Goal: Transaction & Acquisition: Purchase product/service

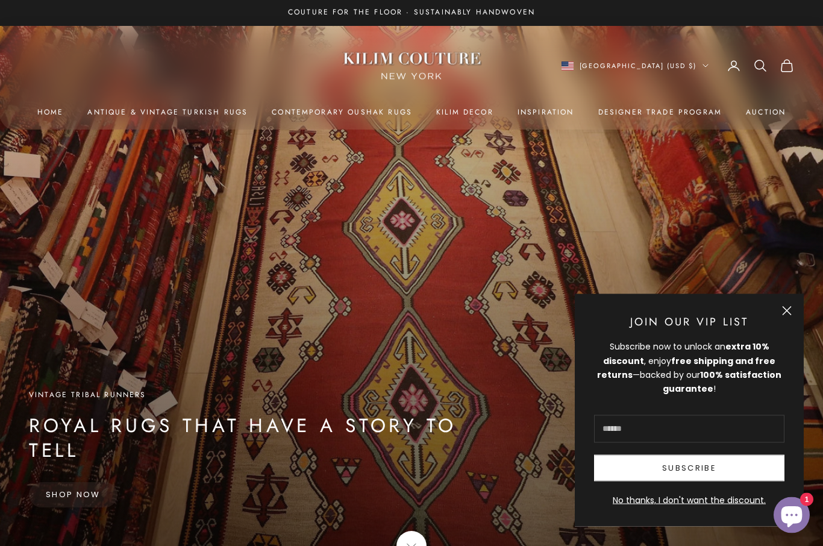
scroll to position [16, 0]
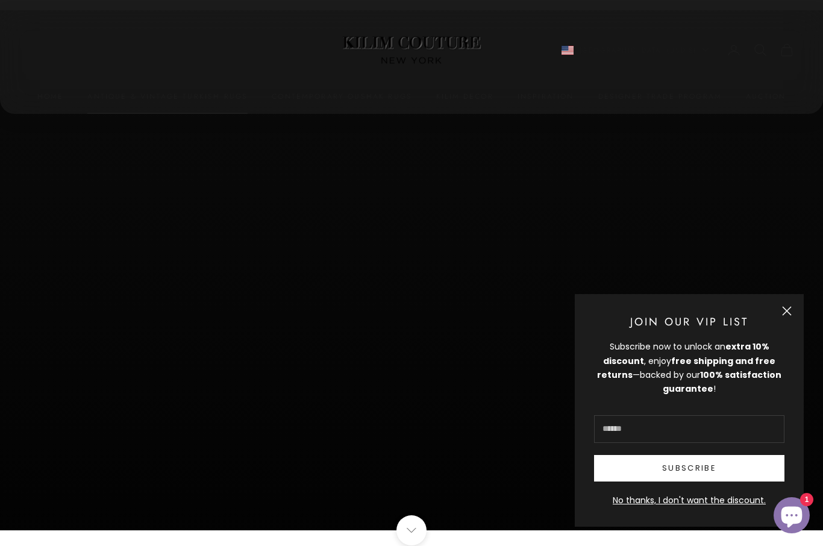
click at [161, 95] on link "Antique & Vintage Turkish Rugs" at bounding box center [167, 96] width 160 height 12
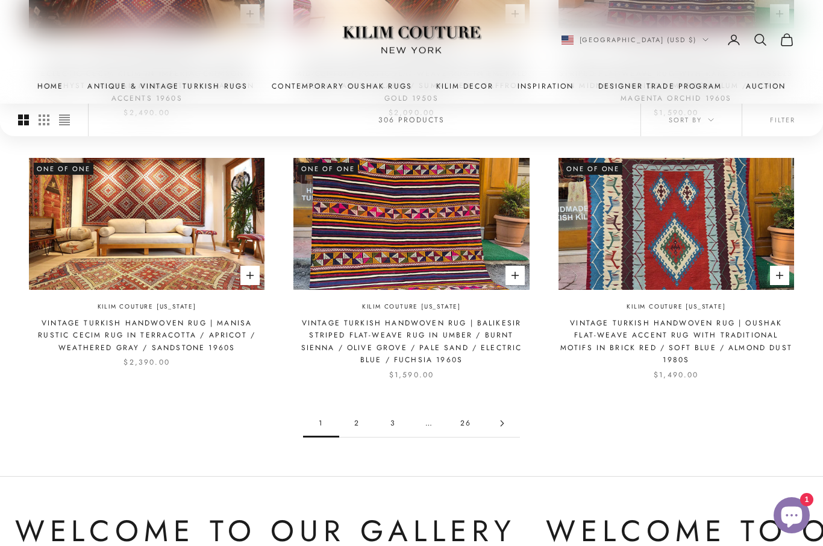
scroll to position [1069, 0]
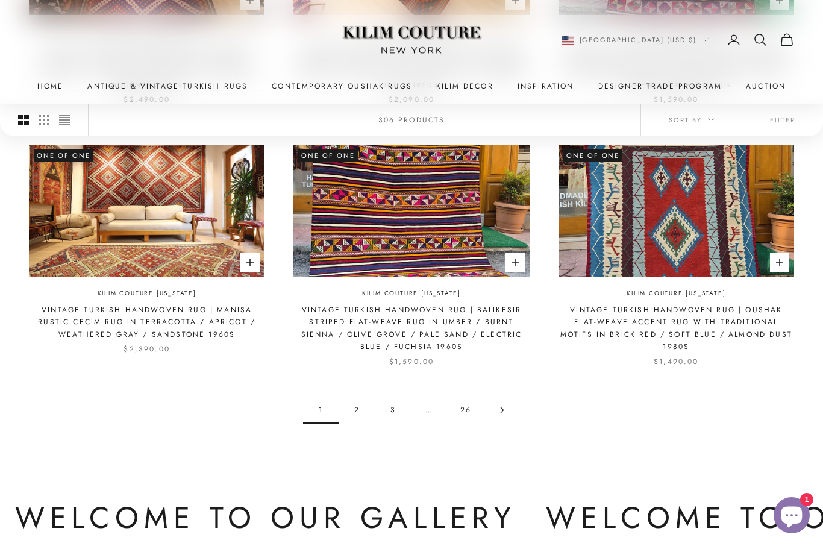
click at [358, 408] on link "2" at bounding box center [357, 409] width 36 height 27
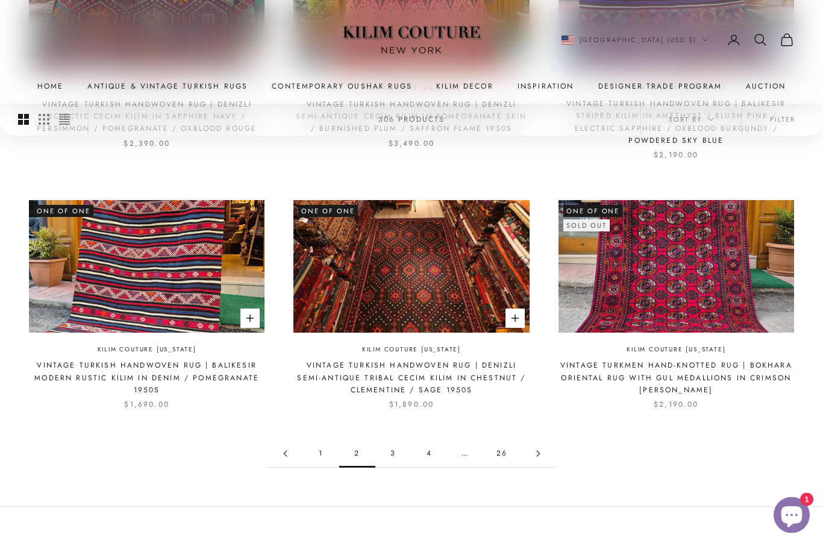
scroll to position [1034, 0]
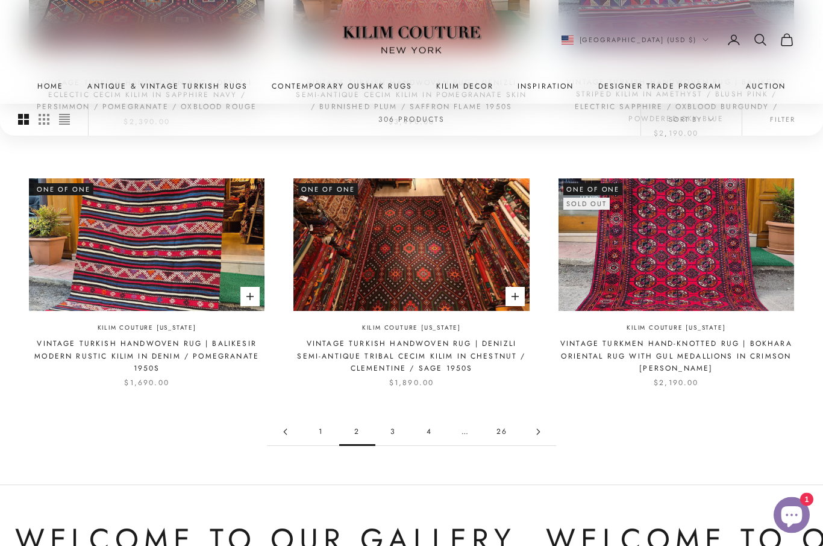
click at [397, 428] on link "3" at bounding box center [393, 432] width 36 height 27
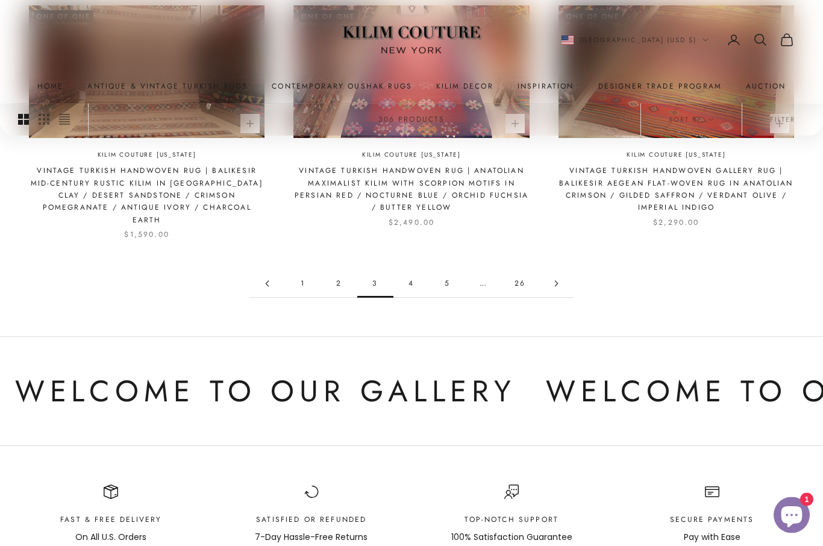
scroll to position [1250, 0]
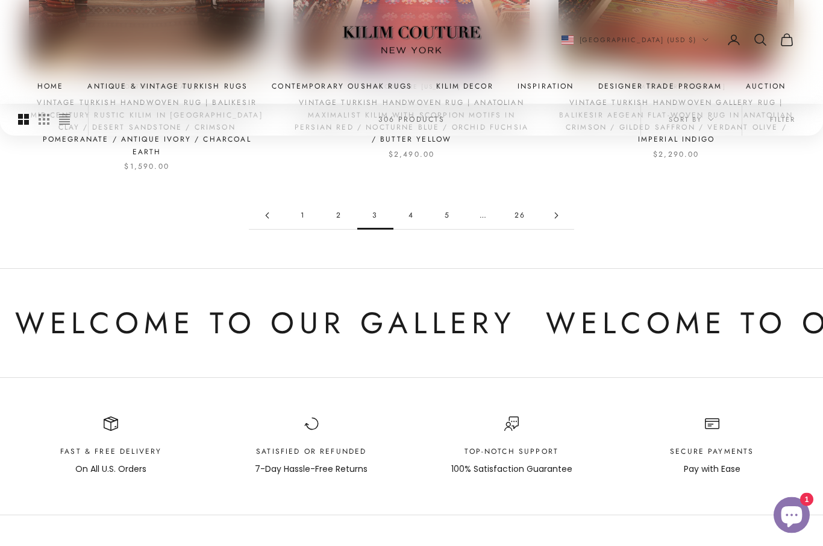
click at [407, 202] on link "4" at bounding box center [411, 215] width 36 height 27
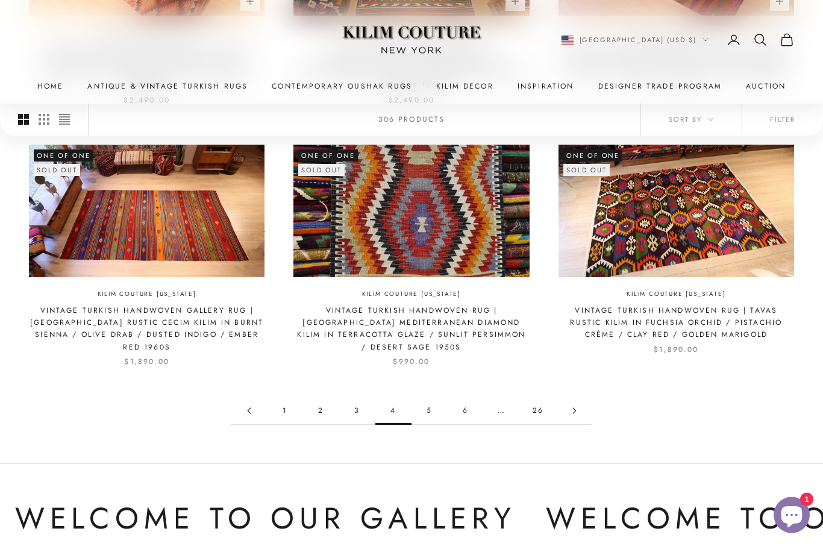
scroll to position [1059, 0]
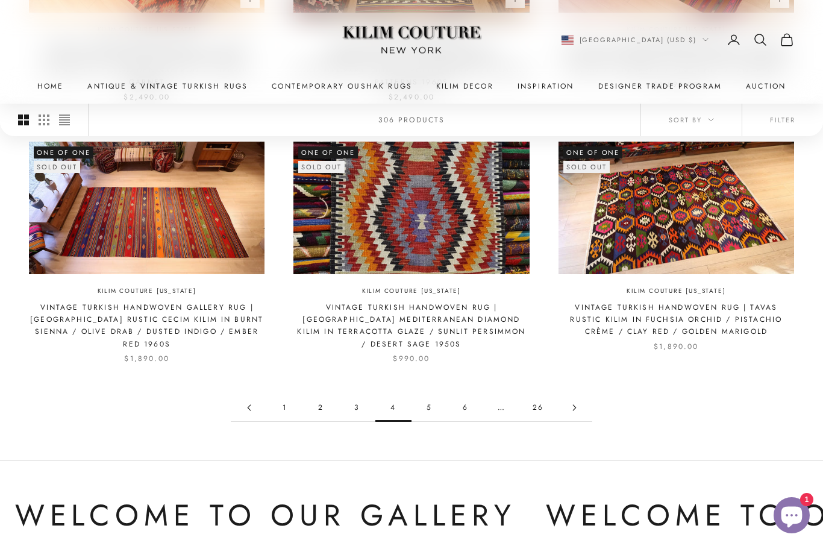
click at [431, 394] on link "5" at bounding box center [429, 407] width 36 height 27
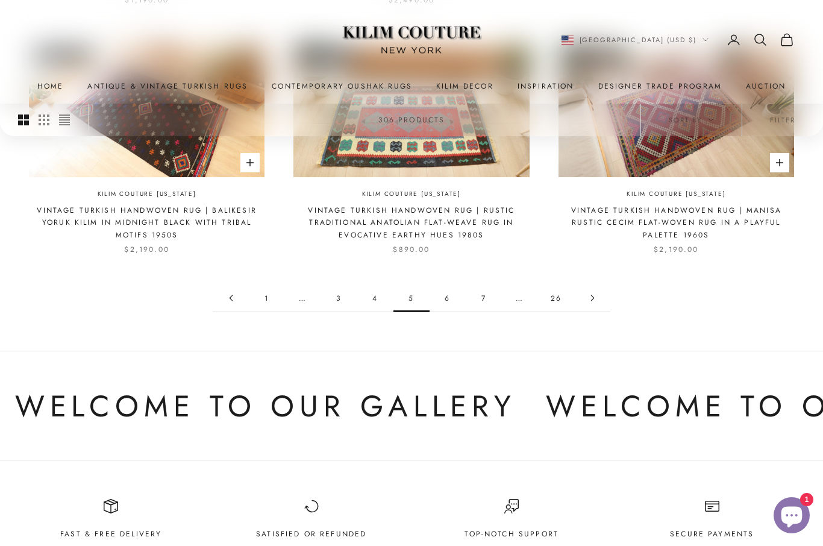
scroll to position [1148, 0]
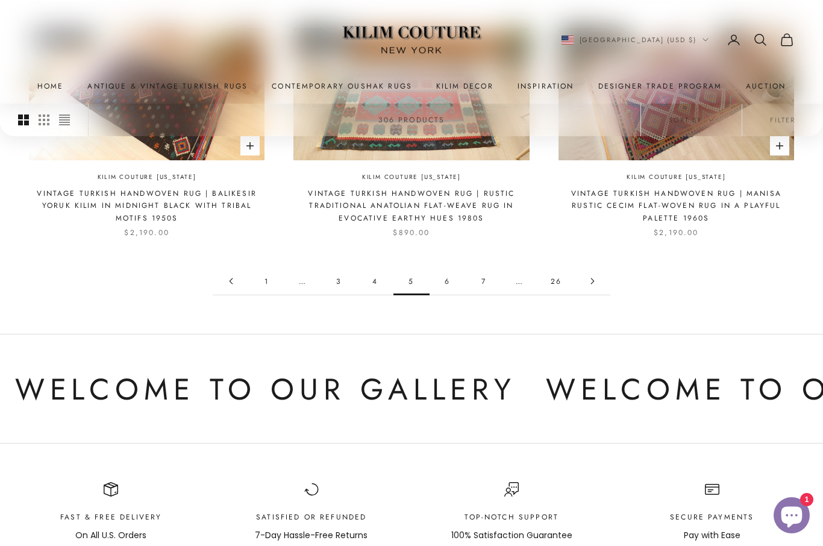
click at [447, 275] on link "6" at bounding box center [447, 280] width 36 height 27
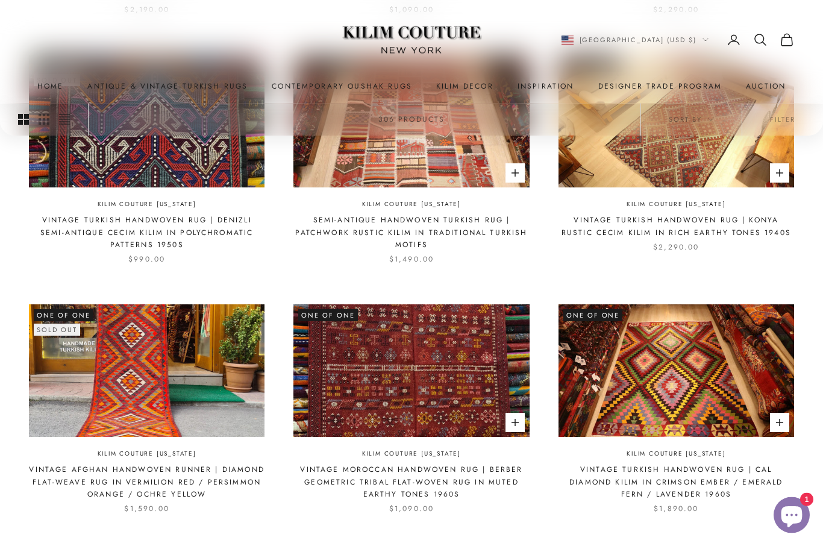
scroll to position [884, 0]
click at [404, 368] on img at bounding box center [411, 370] width 236 height 133
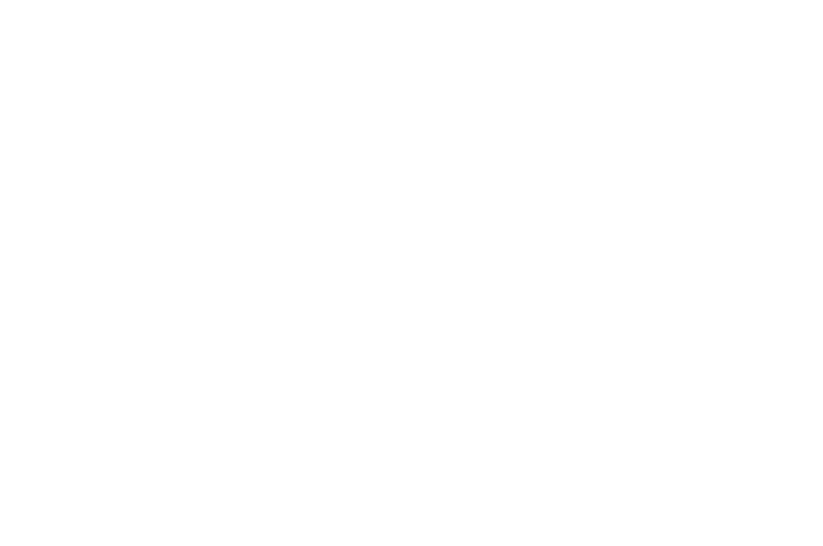
scroll to position [926, 0]
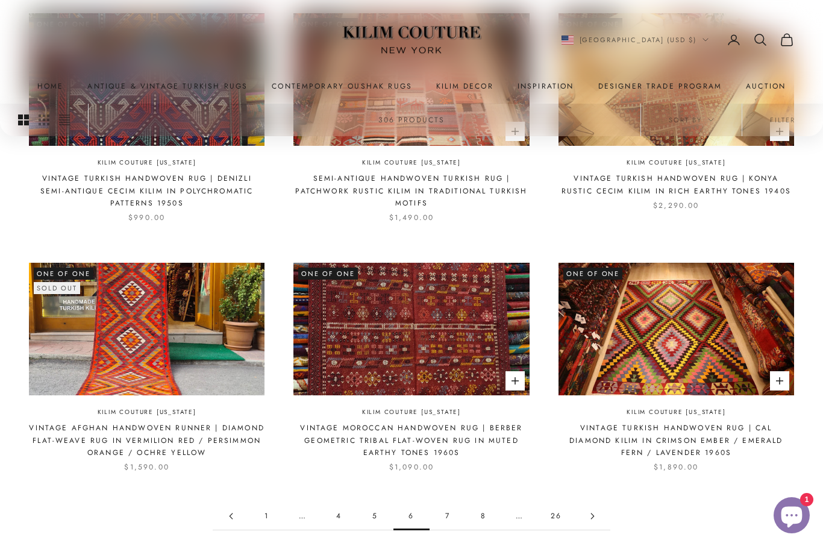
click at [443, 510] on link "7" at bounding box center [447, 515] width 36 height 27
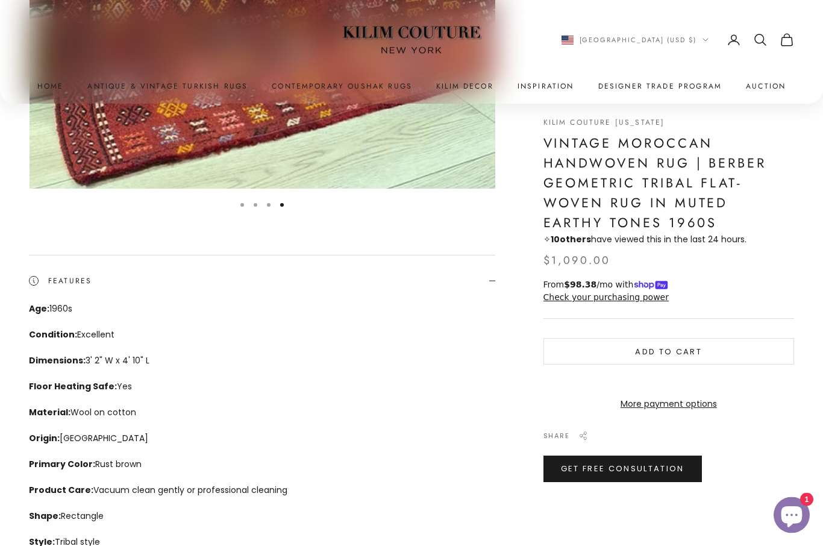
scroll to position [799, 0]
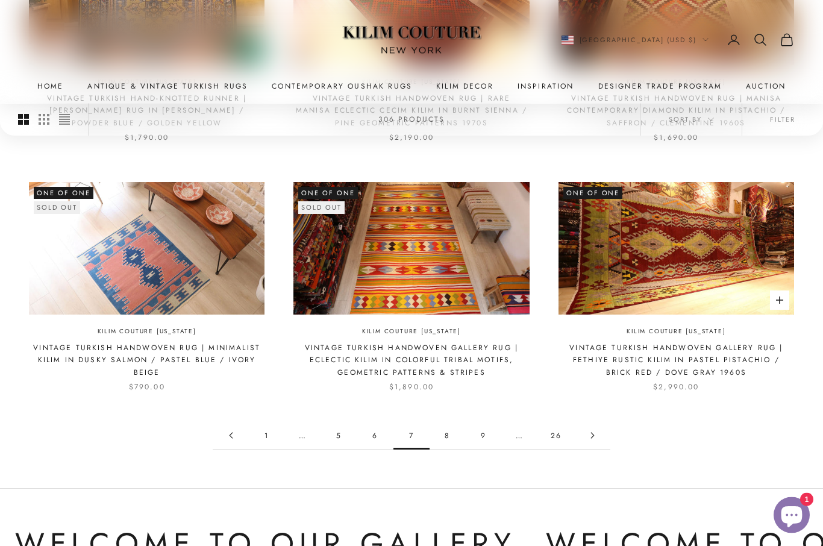
scroll to position [1000, 0]
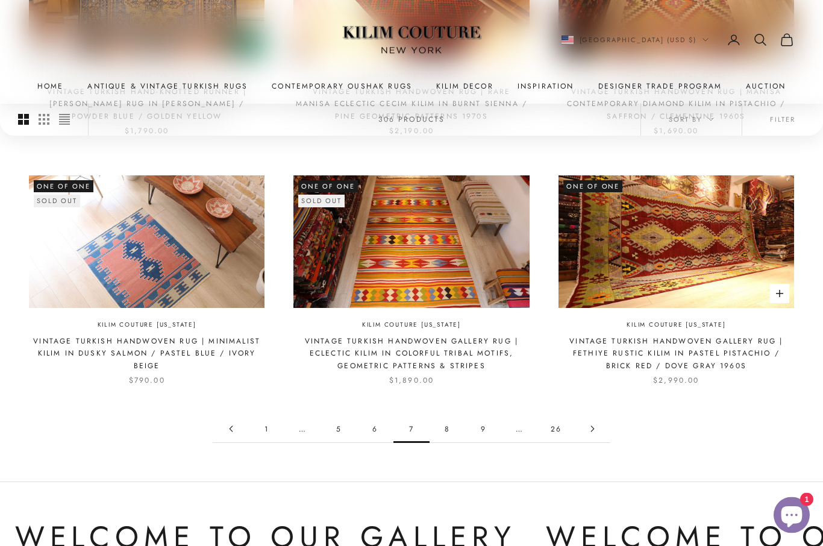
click at [445, 424] on link "8" at bounding box center [447, 429] width 36 height 27
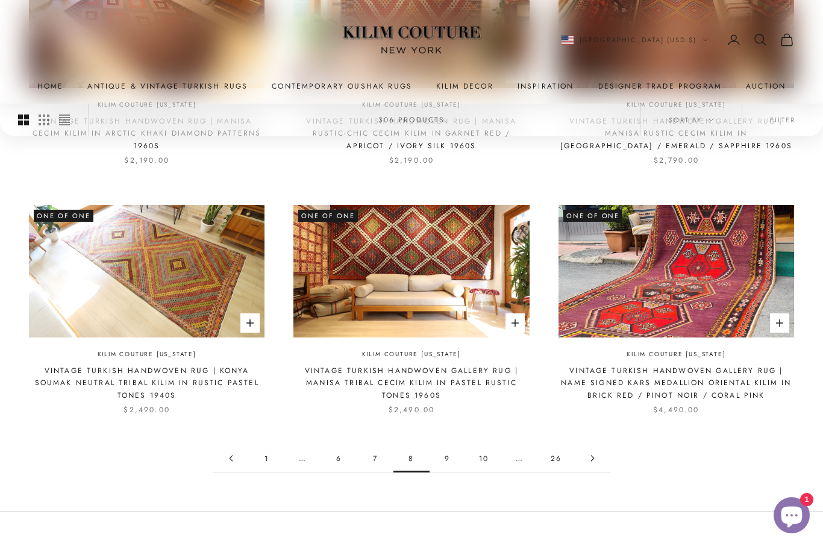
scroll to position [1003, 0]
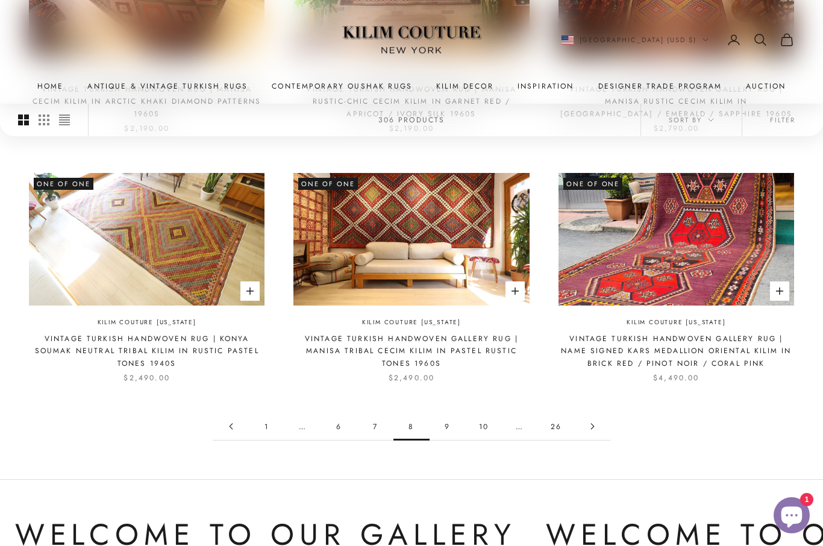
click at [445, 425] on link "9" at bounding box center [447, 426] width 36 height 27
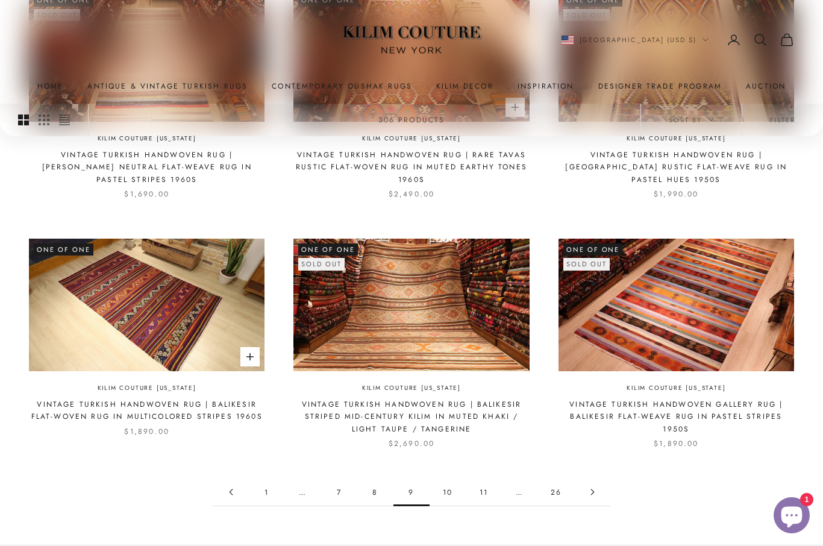
scroll to position [941, 0]
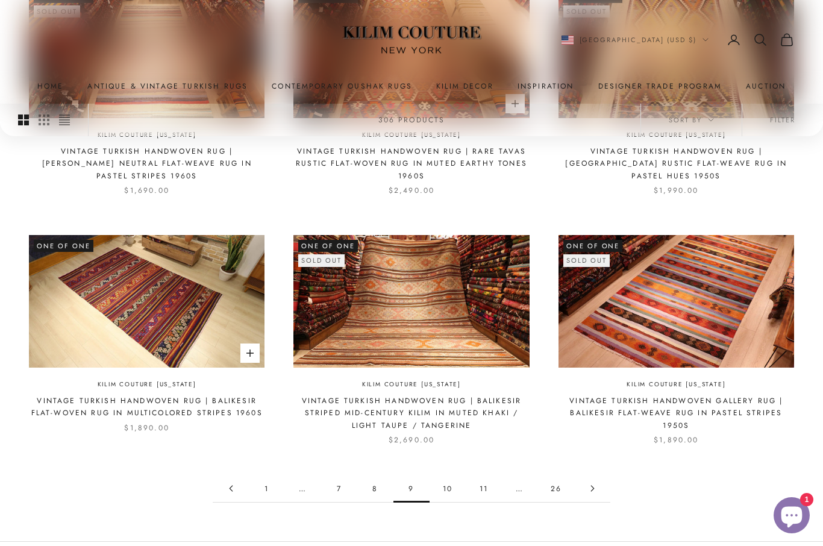
click at [448, 487] on link "10" at bounding box center [447, 488] width 36 height 27
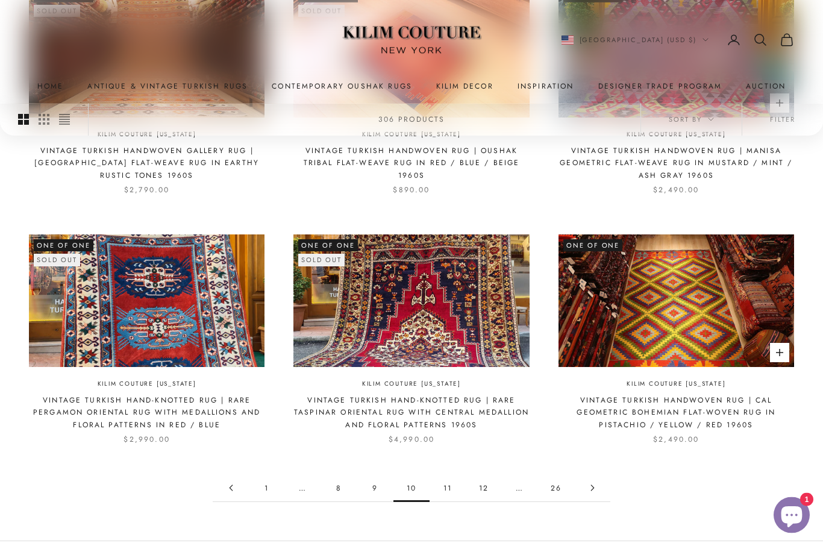
scroll to position [942, 0]
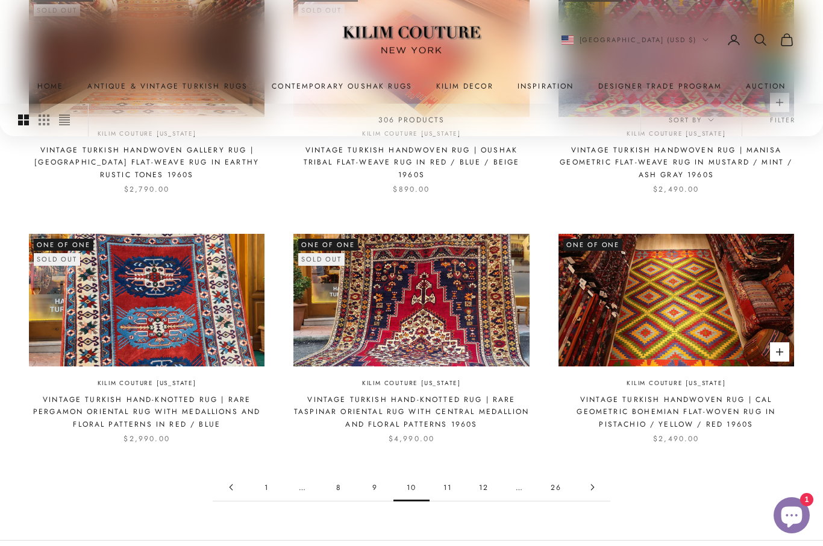
click at [401, 289] on img at bounding box center [411, 300] width 236 height 133
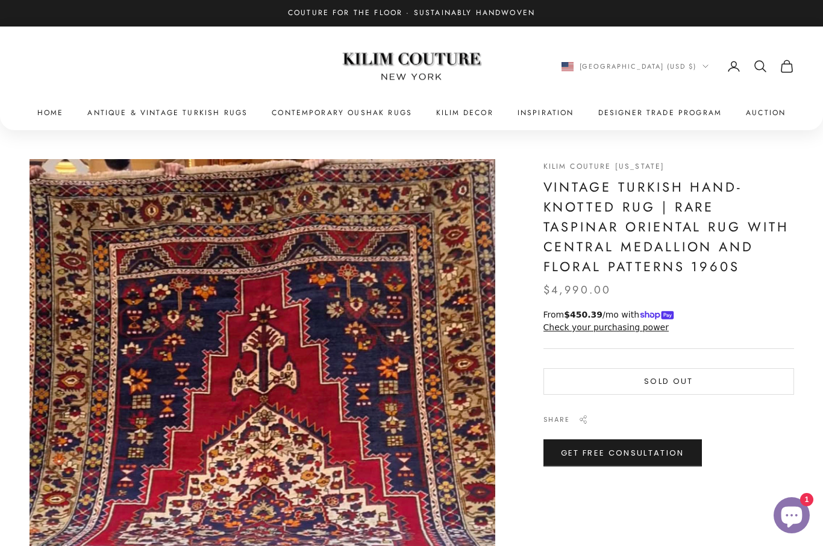
scroll to position [0, 1441]
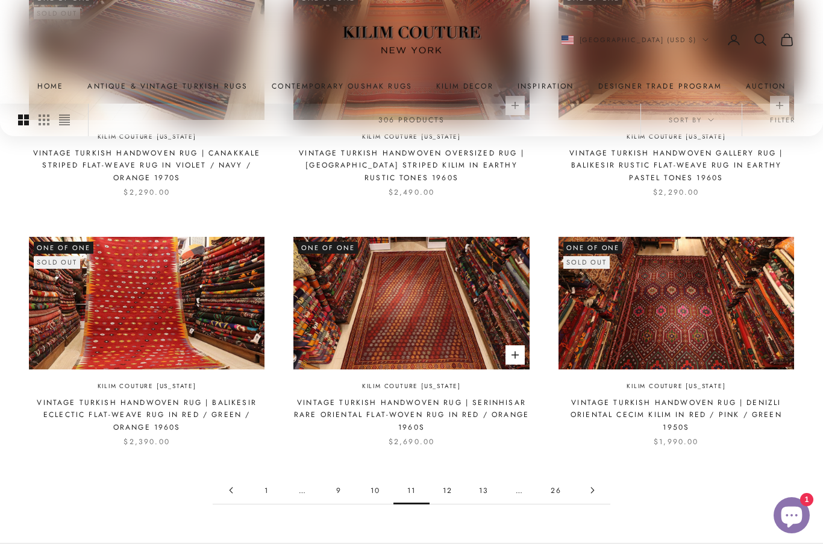
scroll to position [944, 0]
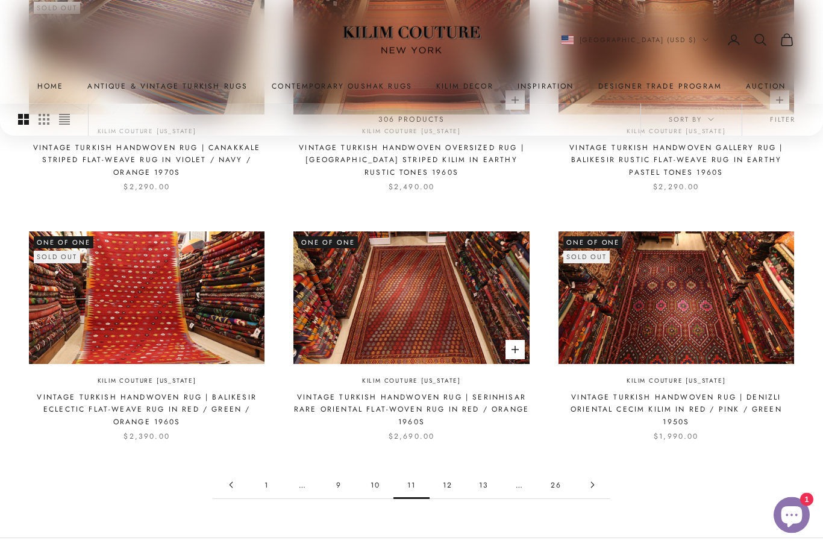
click at [449, 478] on link "12" at bounding box center [447, 485] width 36 height 27
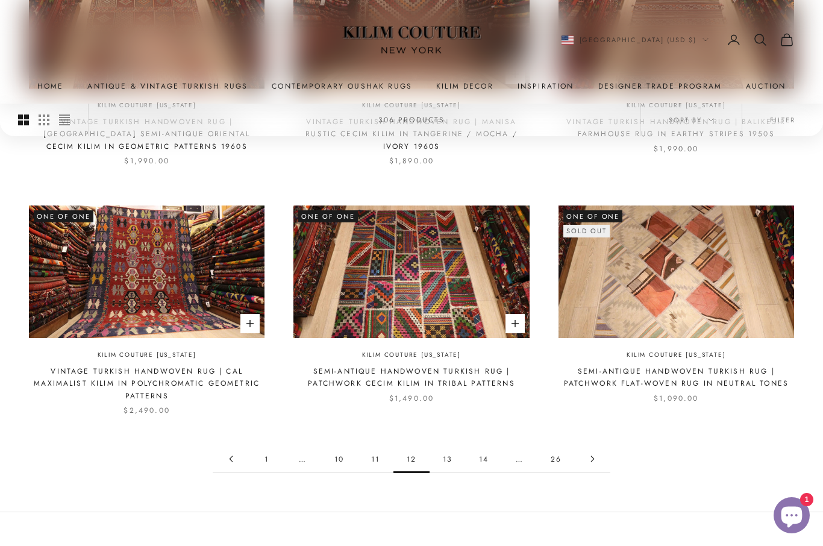
scroll to position [1069, 0]
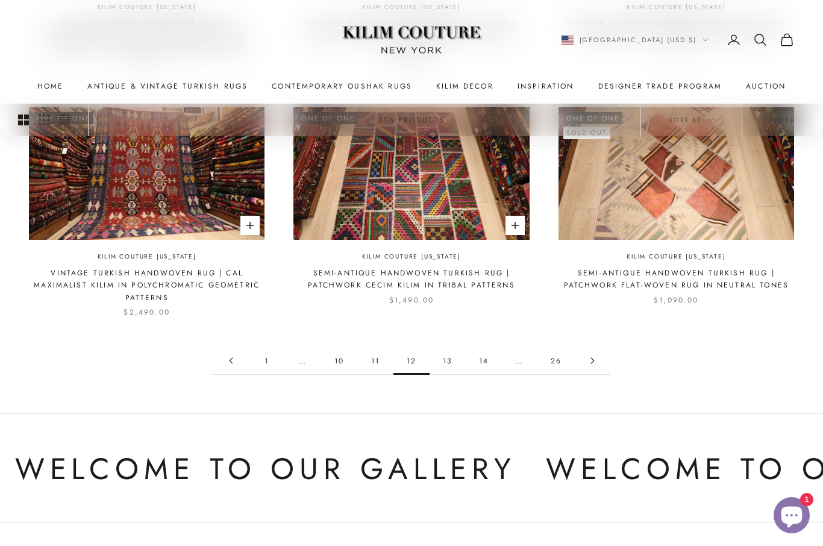
click at [448, 352] on link "13" at bounding box center [447, 360] width 36 height 27
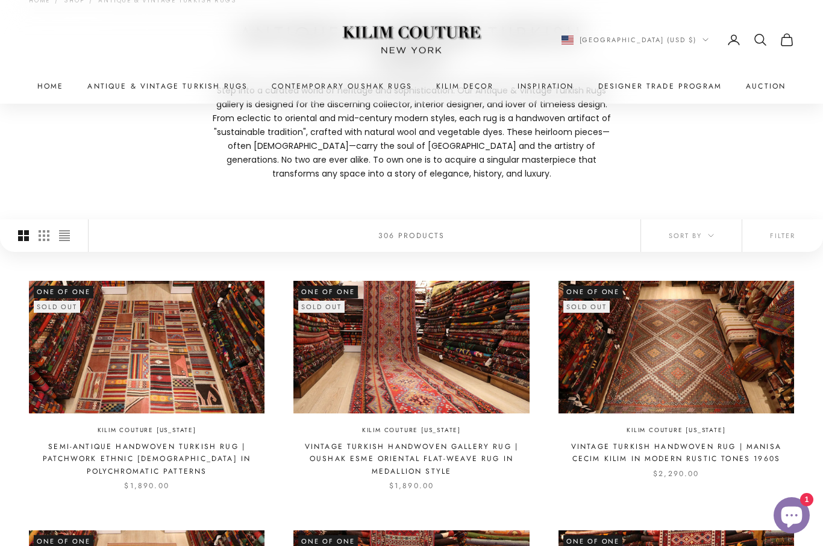
scroll to position [208, 0]
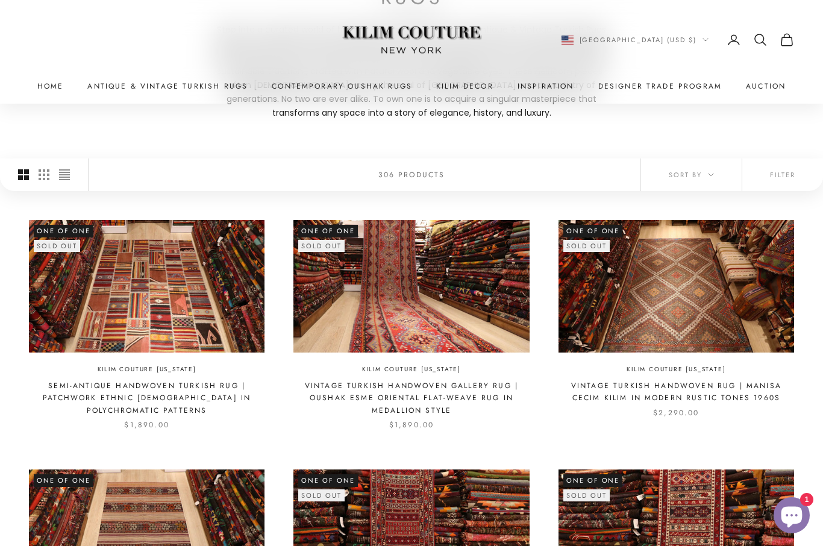
click at [398, 290] on img at bounding box center [411, 286] width 236 height 133
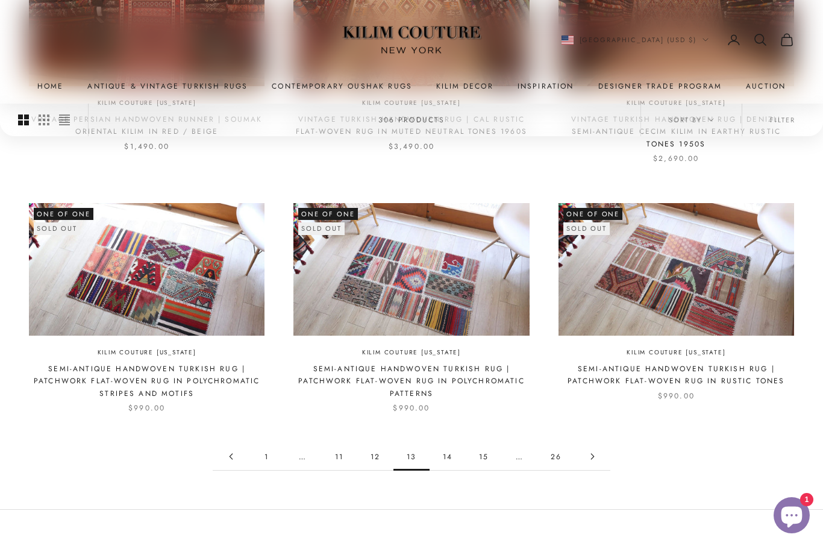
scroll to position [976, 0]
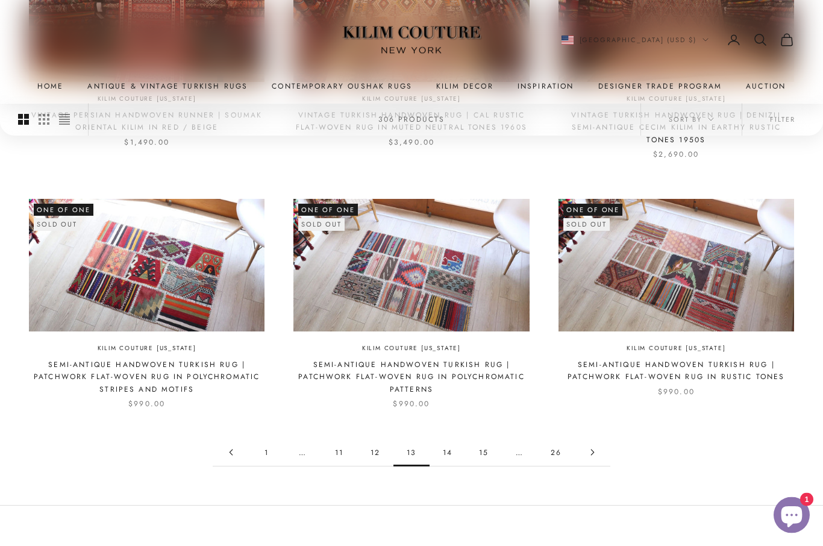
click at [448, 447] on link "14" at bounding box center [447, 452] width 36 height 27
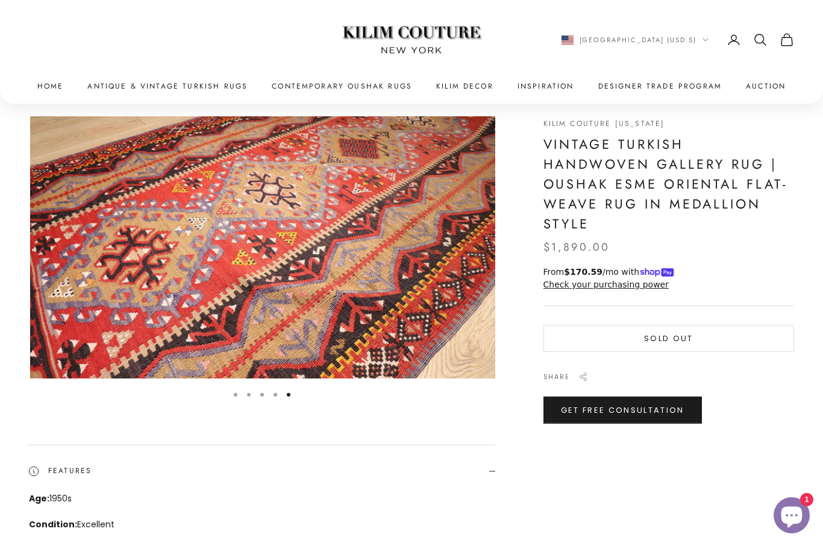
scroll to position [0, 1922]
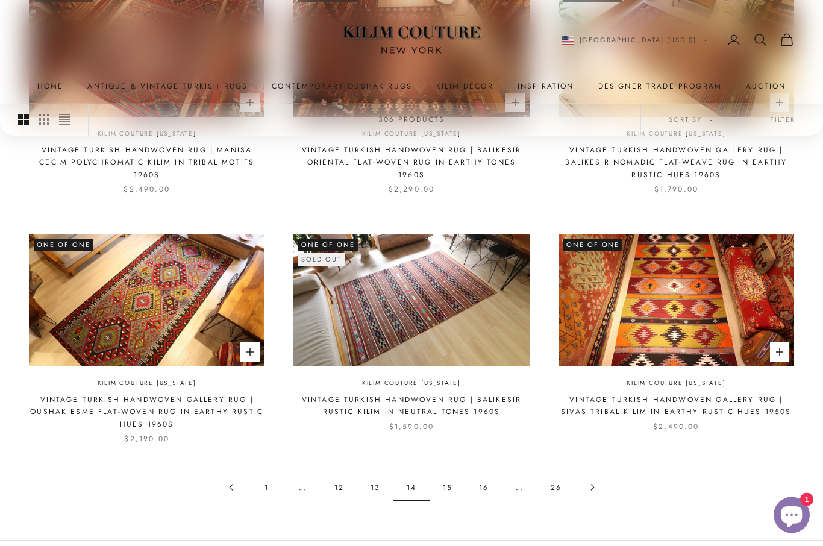
scroll to position [949, 0]
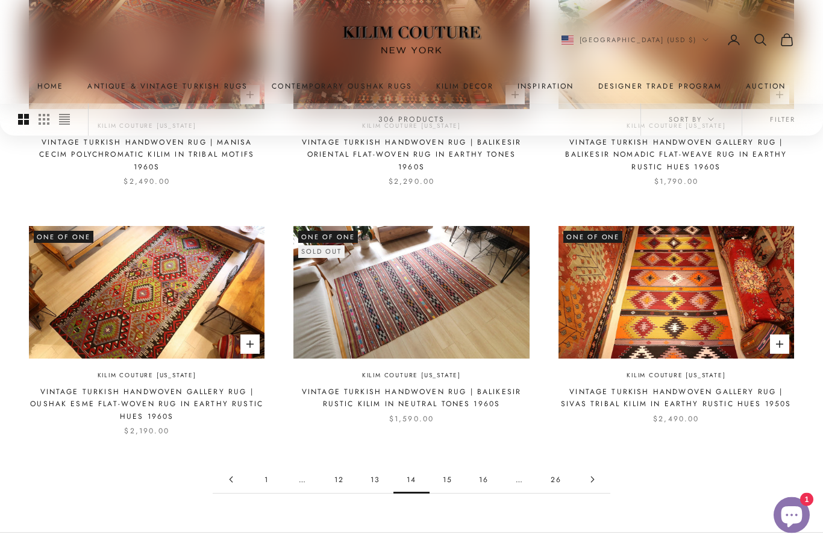
click at [447, 469] on link "15" at bounding box center [447, 479] width 36 height 27
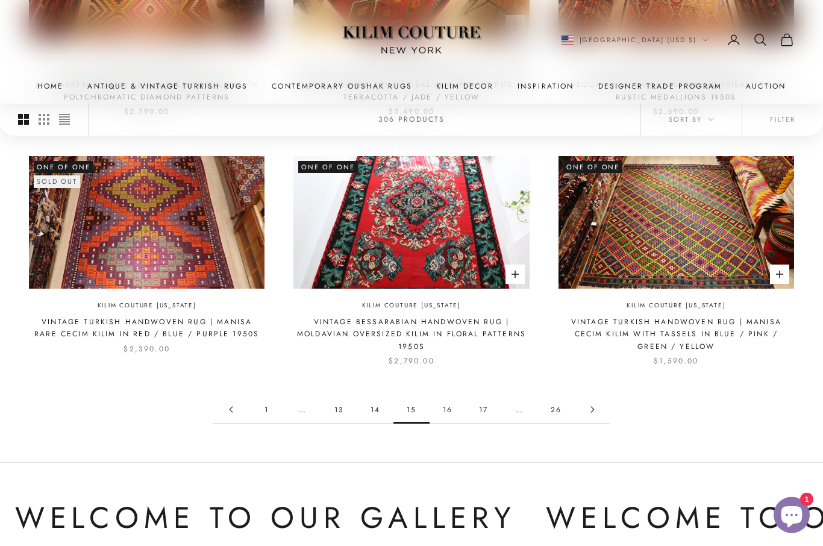
scroll to position [1022, 0]
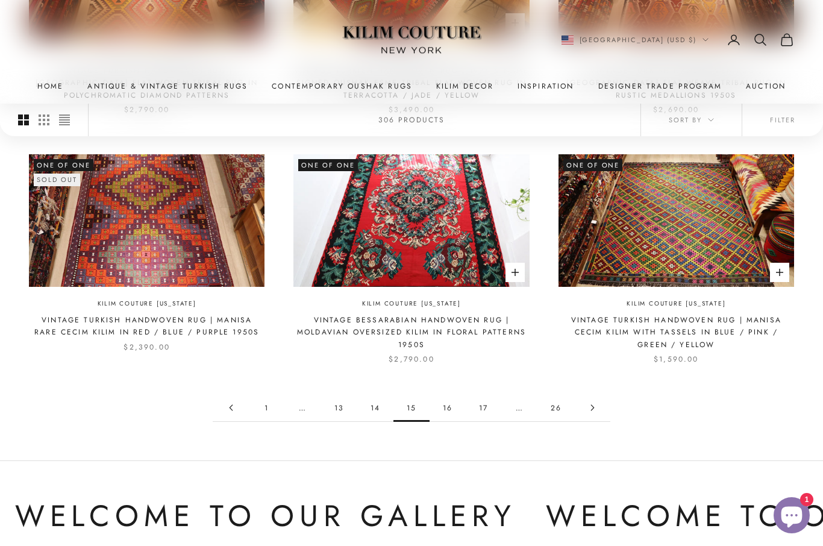
click at [447, 407] on link "16" at bounding box center [447, 407] width 36 height 27
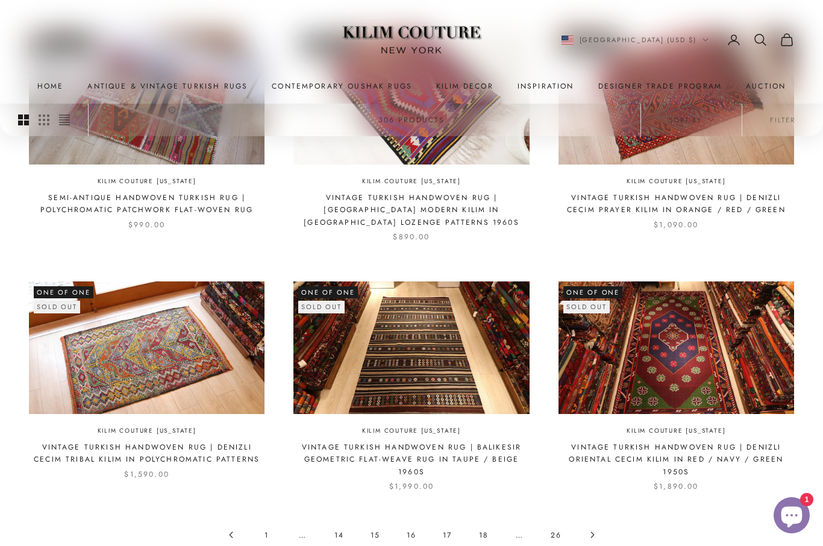
scroll to position [937, 0]
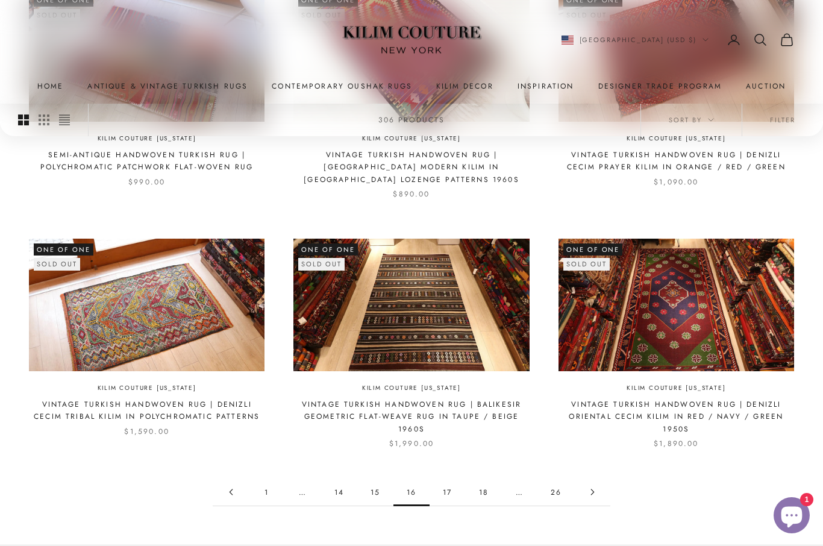
click at [447, 489] on link "17" at bounding box center [447, 491] width 36 height 27
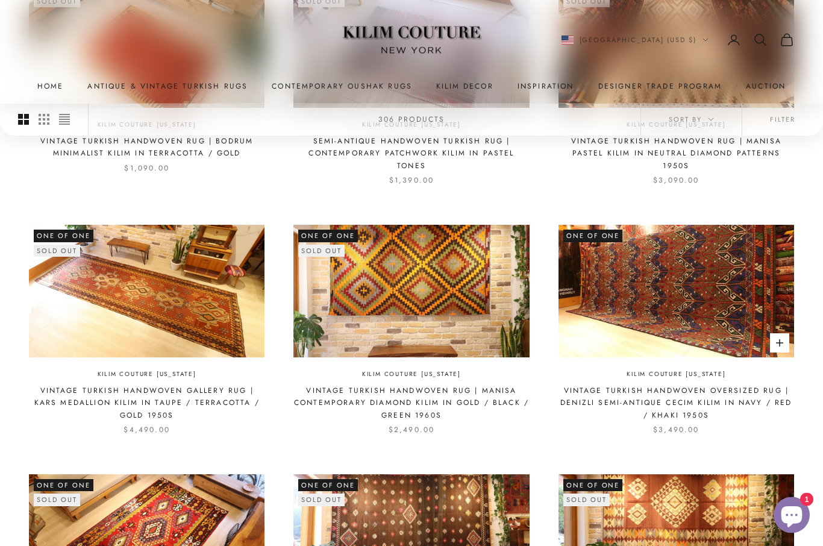
scroll to position [704, 0]
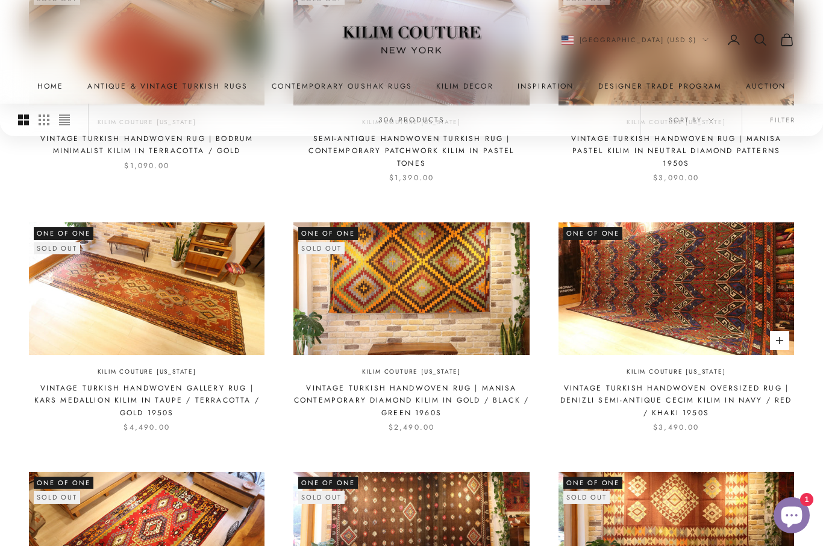
click at [647, 296] on img at bounding box center [676, 288] width 236 height 133
